Goal: Obtain resource: Download file/media

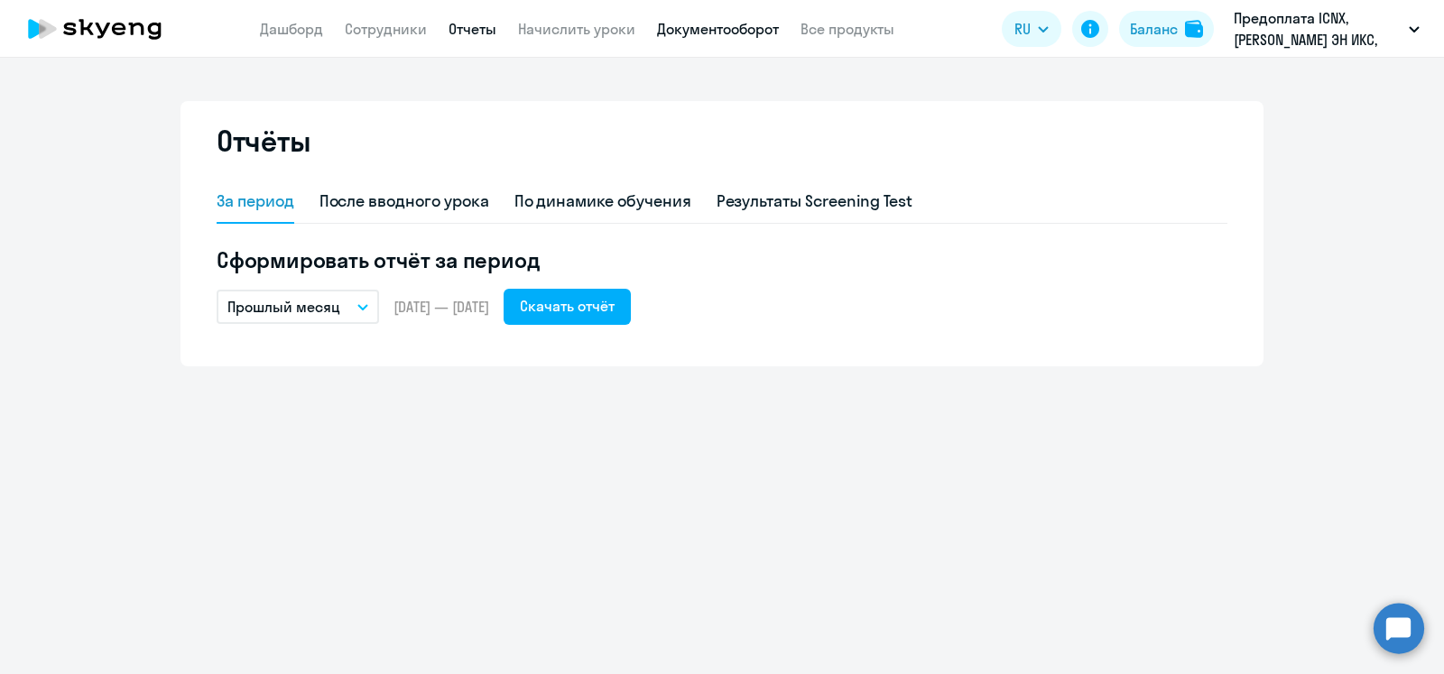
click at [702, 23] on link "Документооборот" at bounding box center [718, 29] width 122 height 18
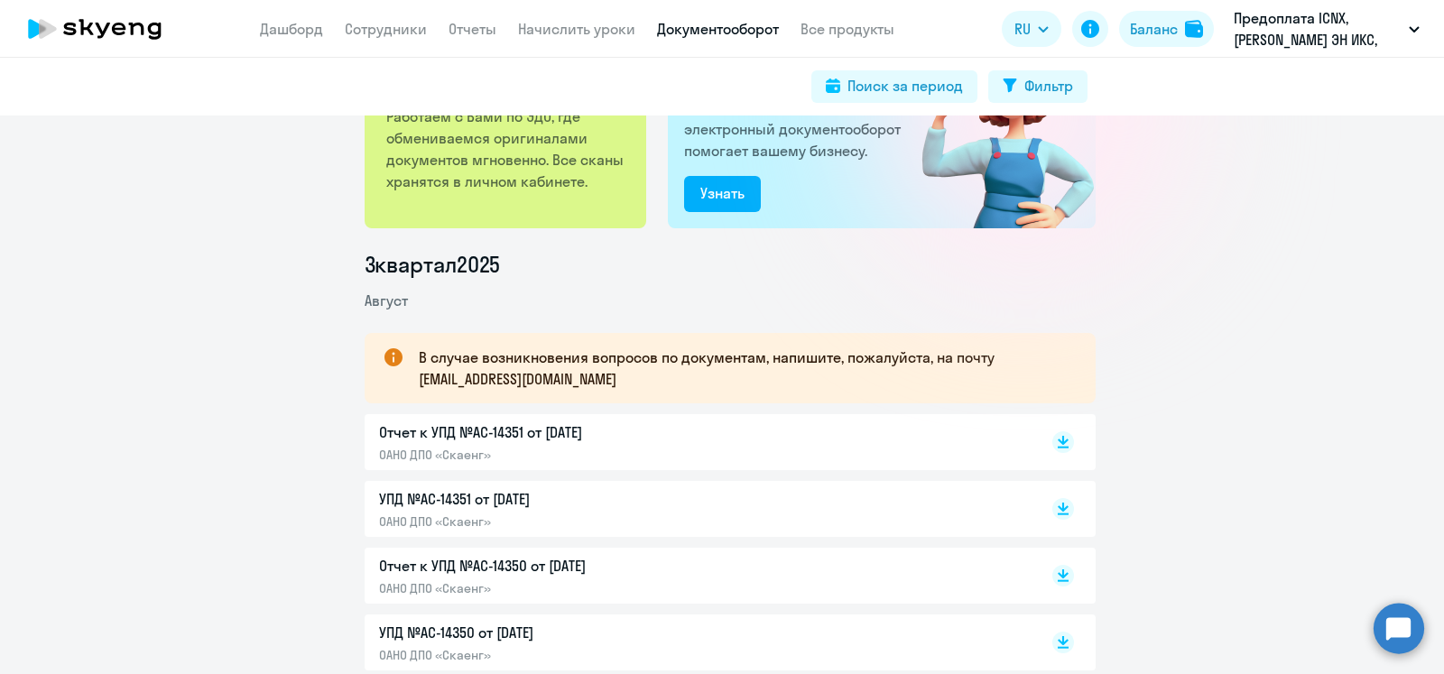
scroll to position [227, 0]
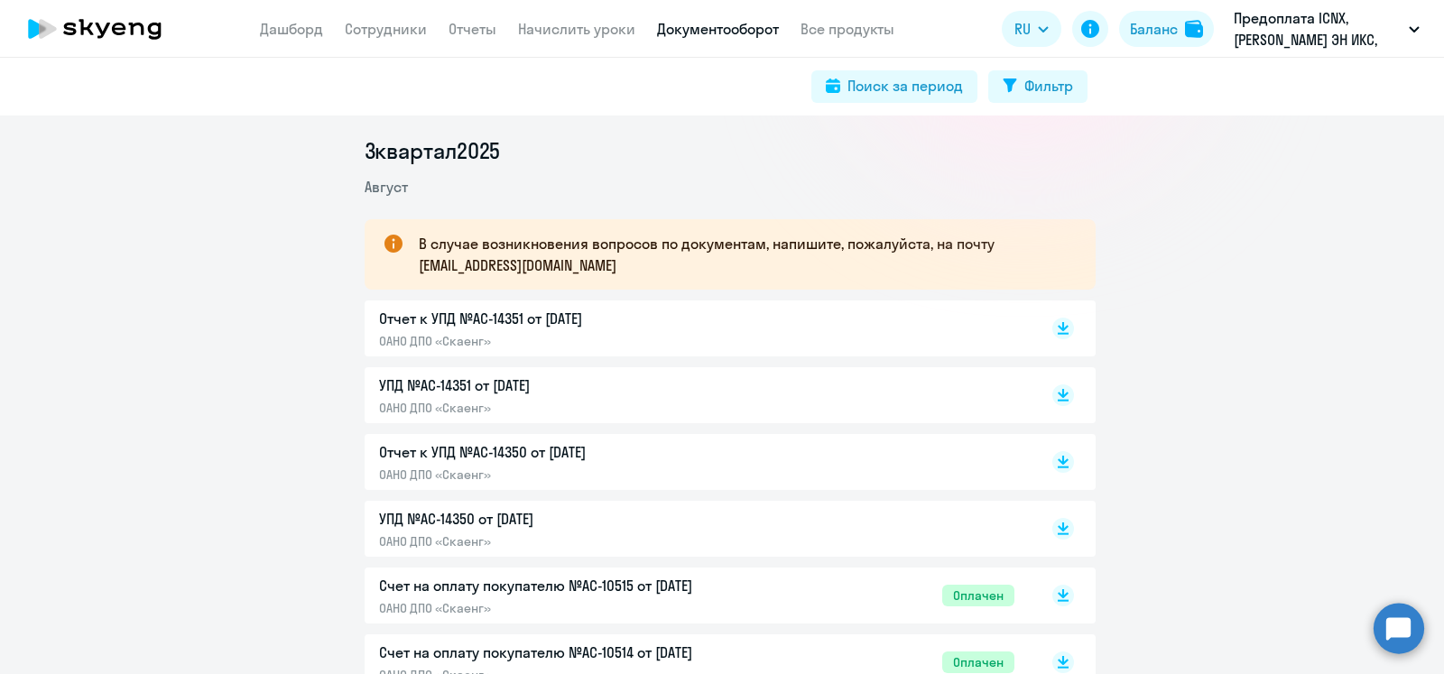
click at [421, 520] on p "УПД №AC-14350 от [DATE]" at bounding box center [568, 519] width 379 height 22
click at [445, 459] on p "Отчет к УПД №AC-14350 от [DATE]" at bounding box center [568, 452] width 379 height 22
click at [430, 391] on p "УПД №AC-14351 от [DATE]" at bounding box center [568, 385] width 379 height 22
click at [503, 319] on p "Отчет к УПД №AC-14351 от [DATE]" at bounding box center [568, 319] width 379 height 22
